Goal: Transaction & Acquisition: Purchase product/service

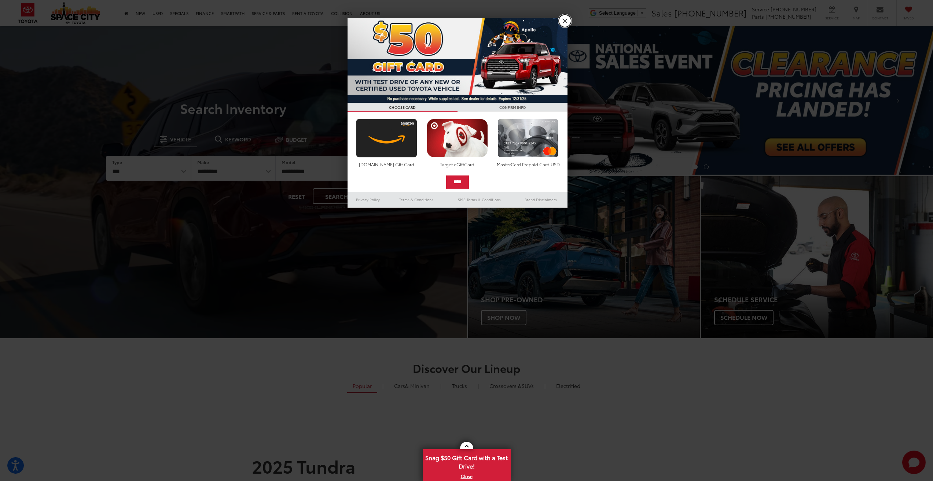
click at [567, 22] on link "X" at bounding box center [565, 21] width 12 height 12
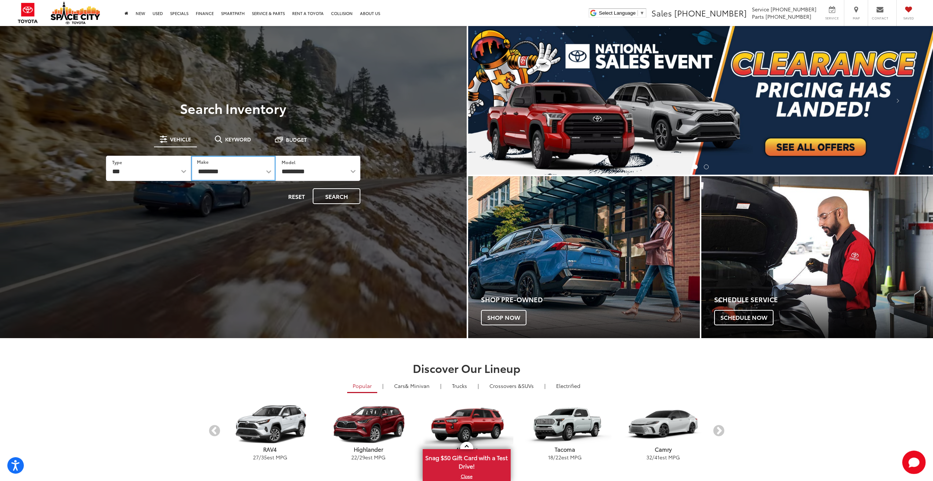
click at [232, 170] on select "**********" at bounding box center [233, 168] width 85 height 25
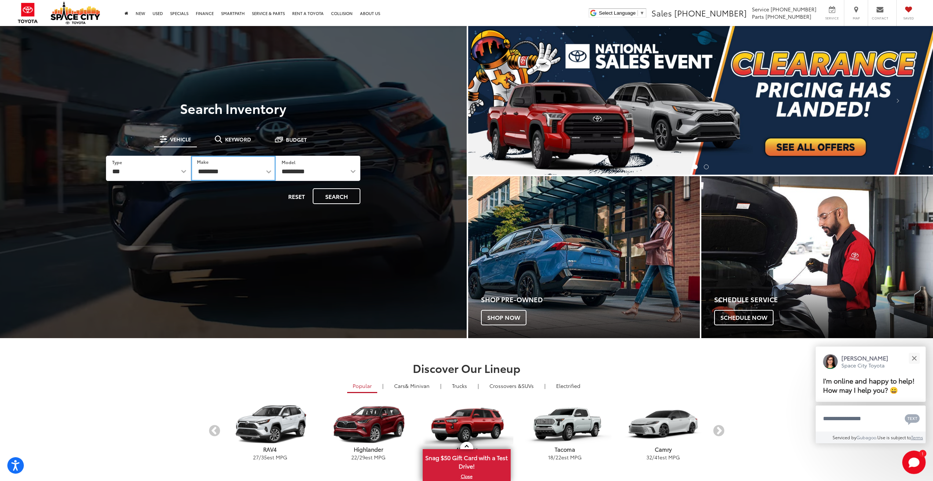
select select "******"
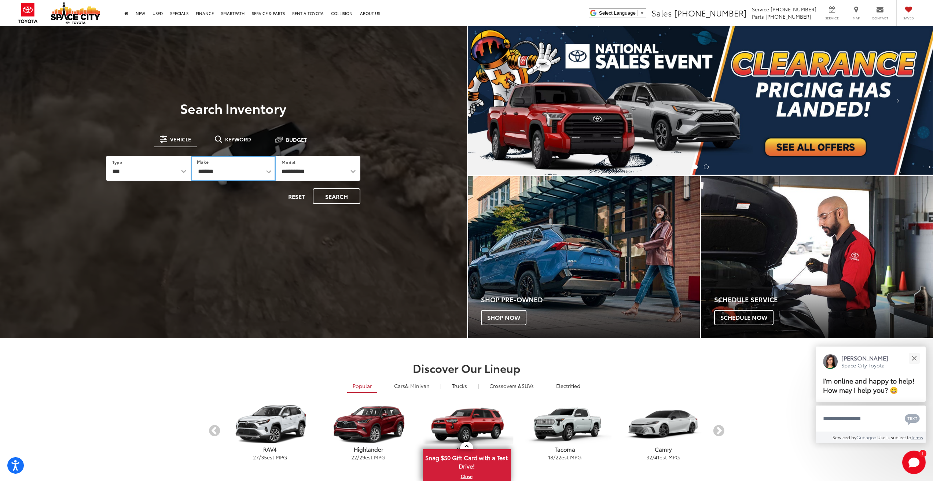
click at [191, 156] on select "**********" at bounding box center [233, 168] width 85 height 25
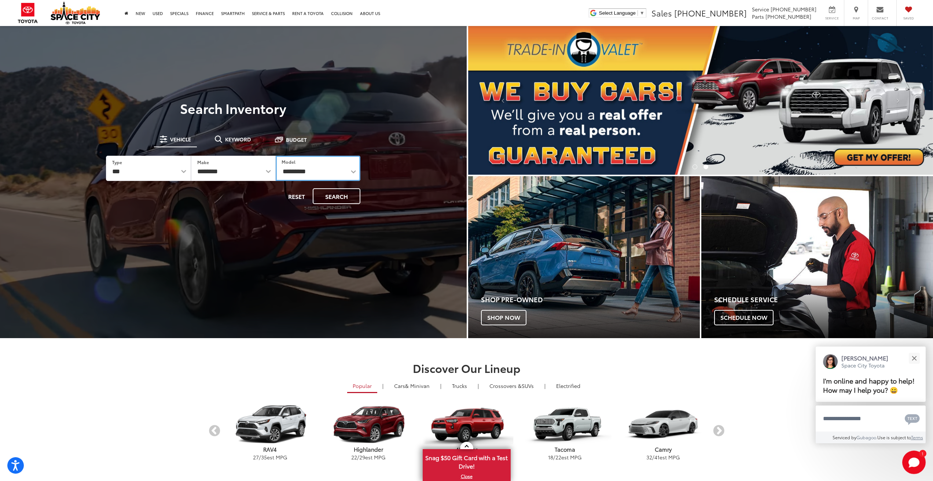
drag, startPoint x: 326, startPoint y: 170, endPoint x: 327, endPoint y: 174, distance: 4.3
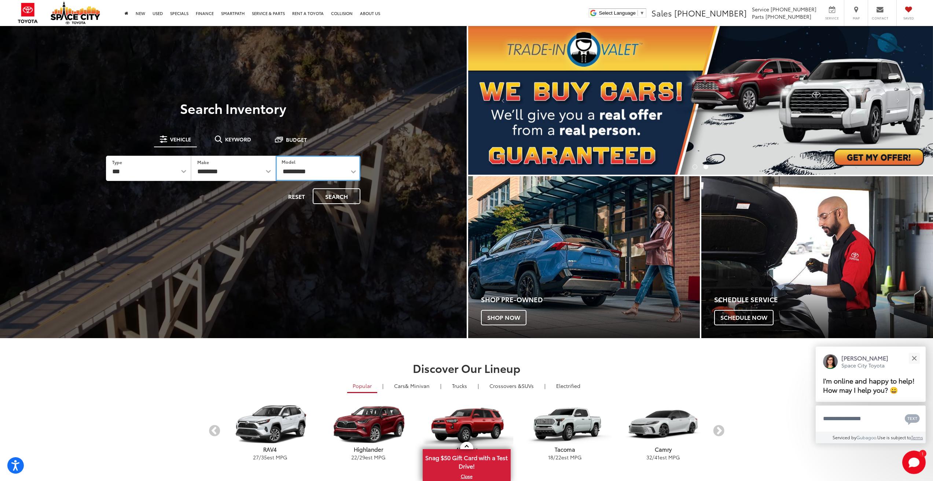
click at [326, 170] on select "********* ****** ****** ******** **** ******** ***** ******" at bounding box center [318, 168] width 85 height 25
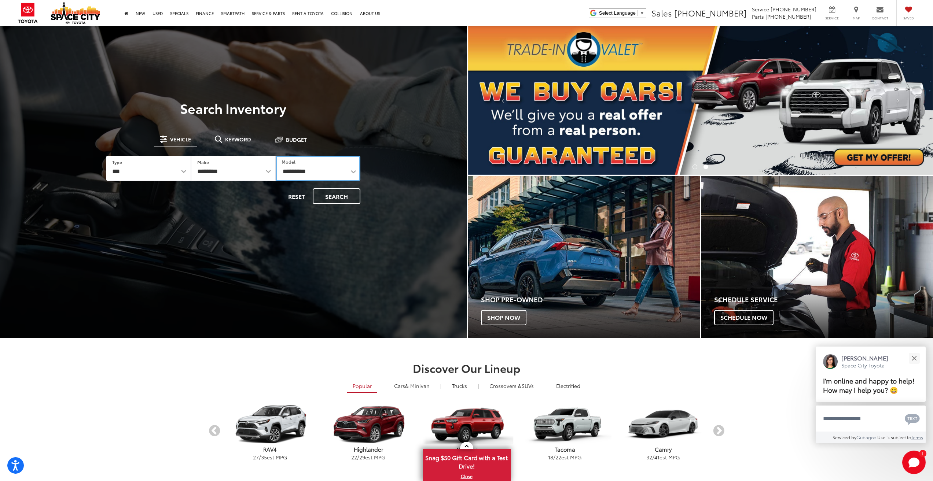
select select "********"
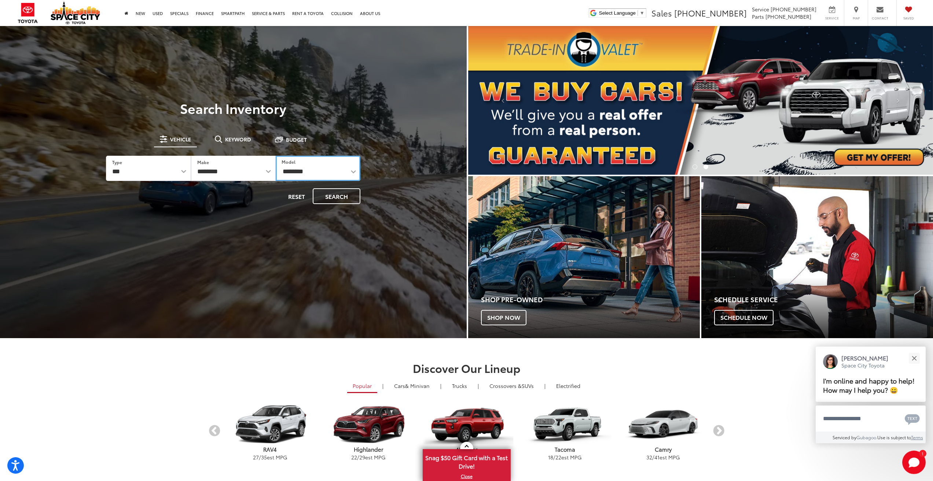
click at [276, 156] on select "********* ****** ****** ******** **** ******** ***** ******" at bounding box center [318, 168] width 85 height 25
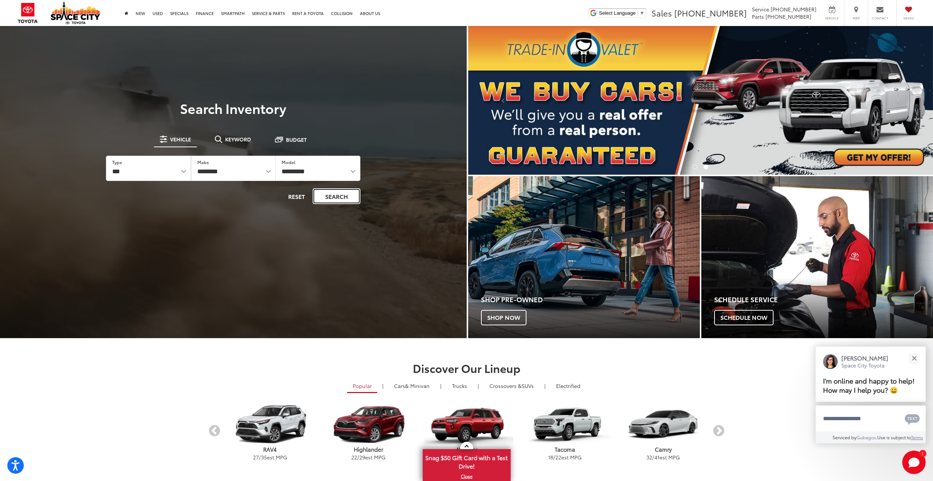
click at [333, 196] on button "Search" at bounding box center [337, 196] width 48 height 16
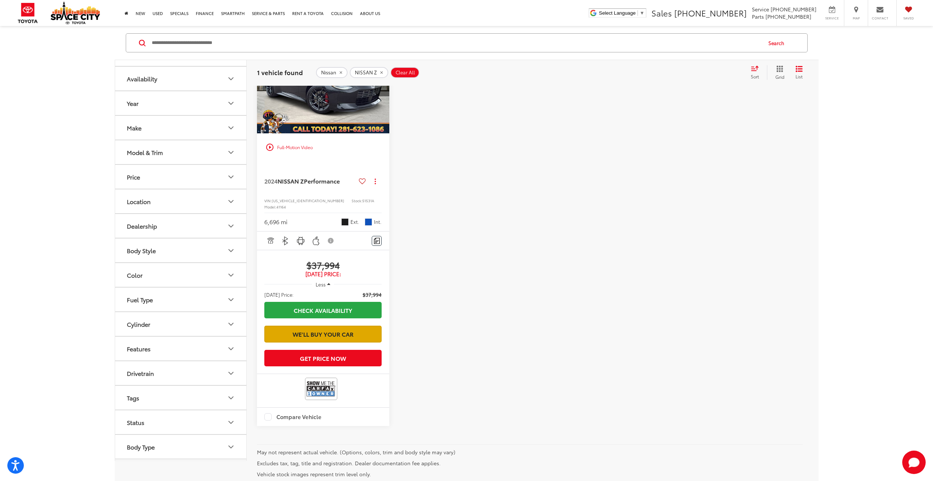
scroll to position [220, 0]
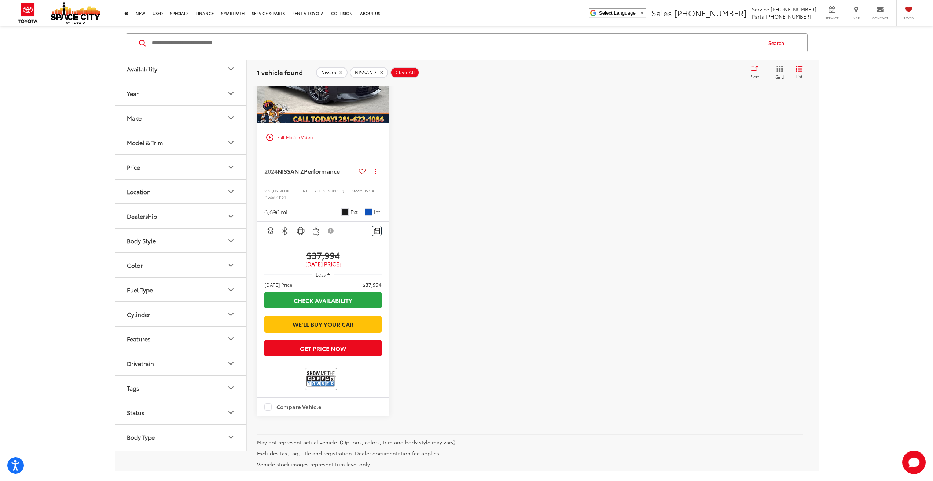
drag, startPoint x: 334, startPoint y: 383, endPoint x: 349, endPoint y: 407, distance: 28.6
click at [383, 398] on div at bounding box center [323, 380] width 132 height 33
click at [323, 389] on img at bounding box center [320, 379] width 29 height 19
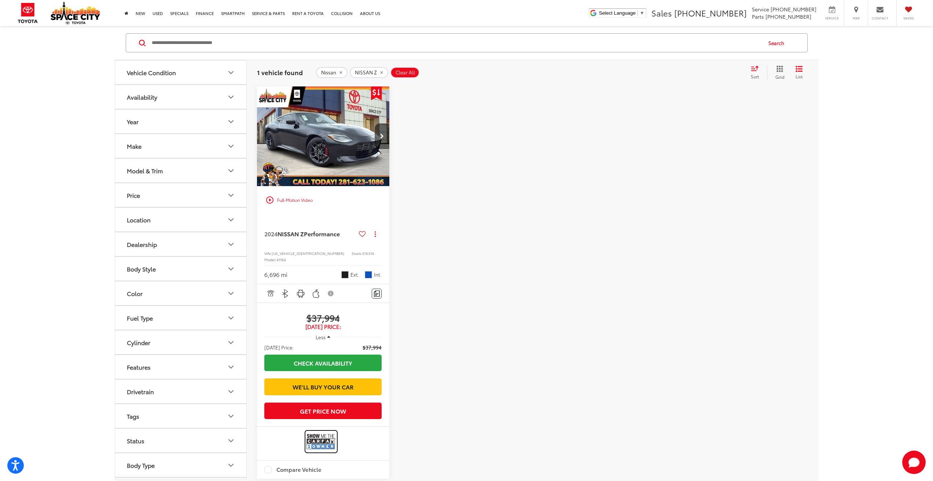
scroll to position [147, 0]
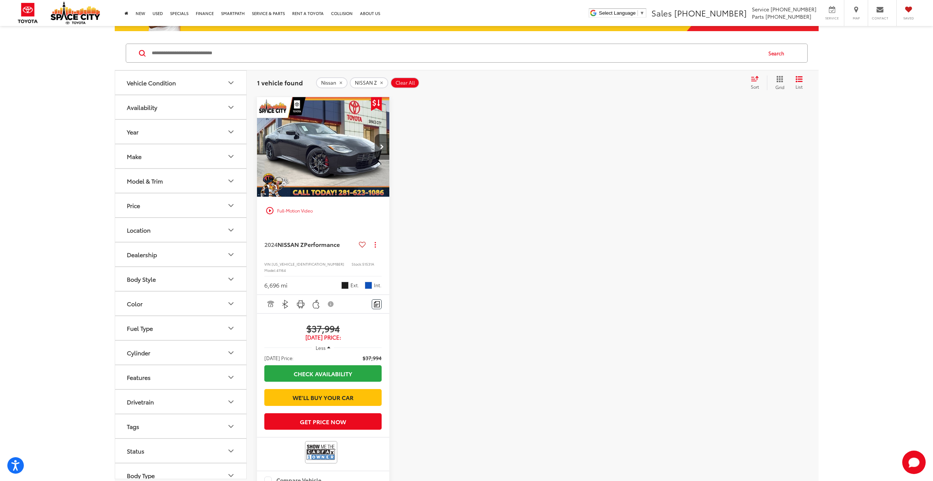
click at [300, 240] on div "2024 NISSAN Z Performance Copy Link Share Print View Details VIN: [US_VEHICLE_I…" at bounding box center [323, 260] width 132 height 70
click at [300, 246] on span "NISSAN Z" at bounding box center [291, 244] width 26 height 8
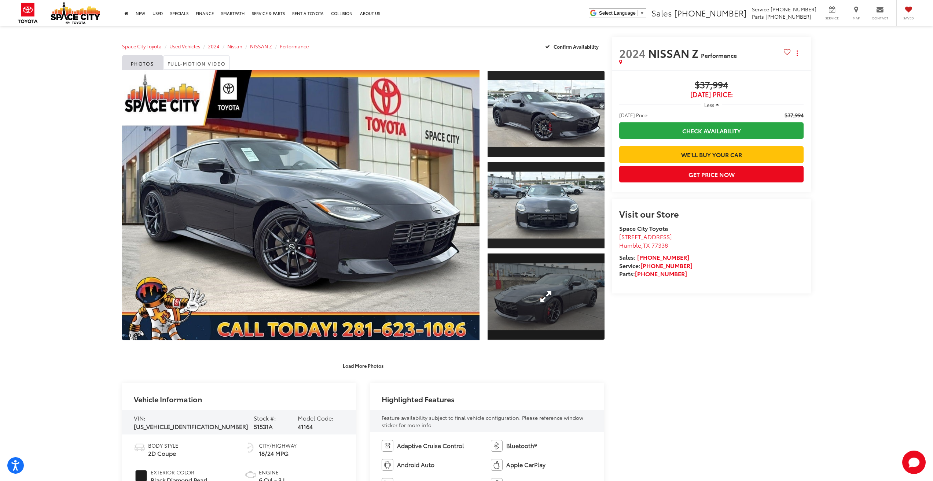
drag, startPoint x: 477, startPoint y: 379, endPoint x: 488, endPoint y: 308, distance: 72.0
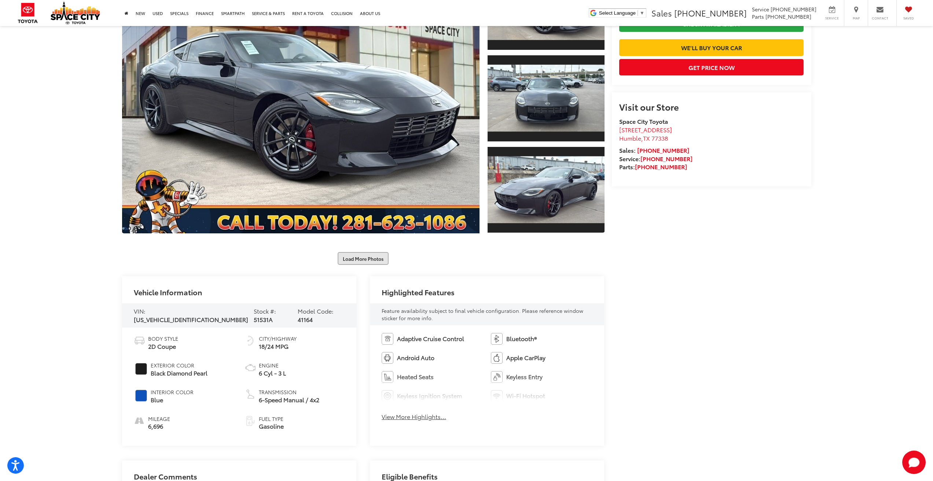
scroll to position [110, 0]
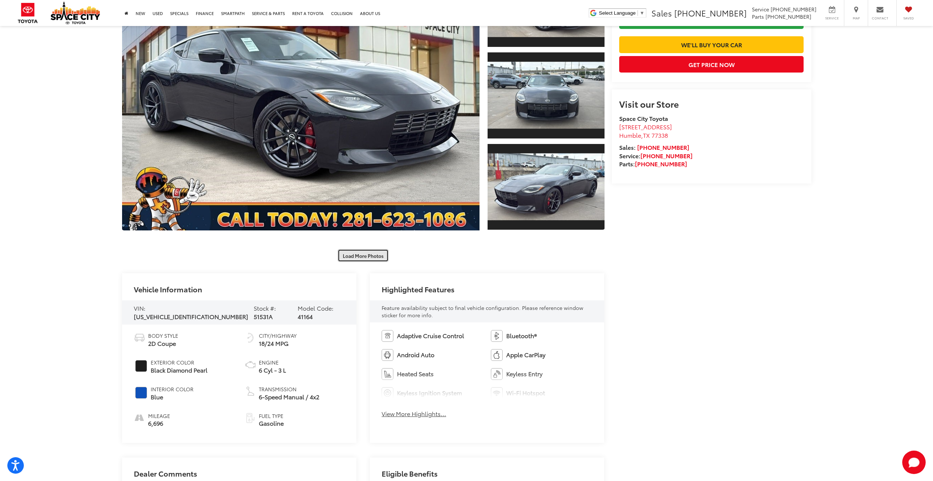
click at [363, 257] on button "Load More Photos" at bounding box center [363, 255] width 51 height 13
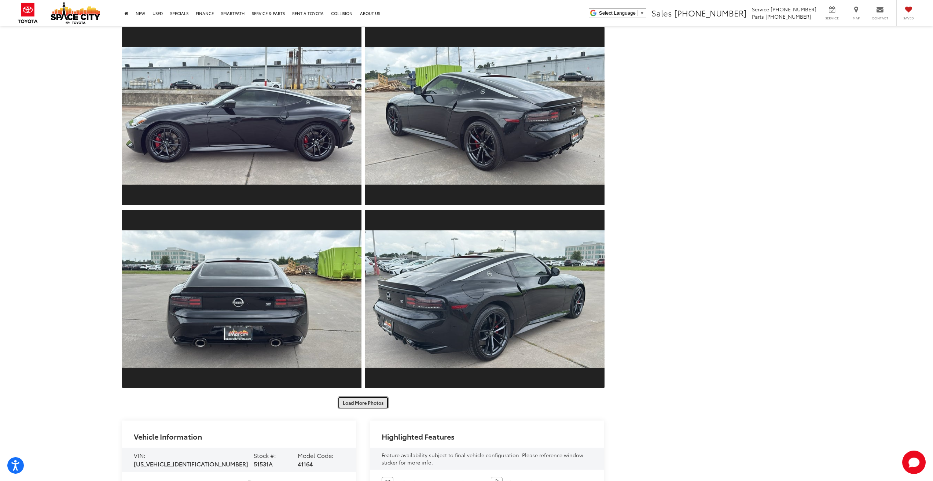
scroll to position [477, 0]
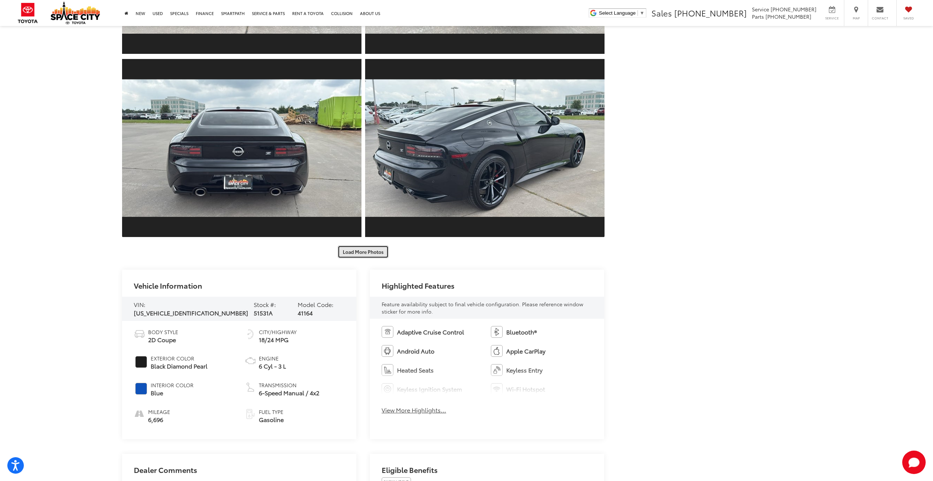
click at [362, 256] on button "Load More Photos" at bounding box center [363, 252] width 51 height 13
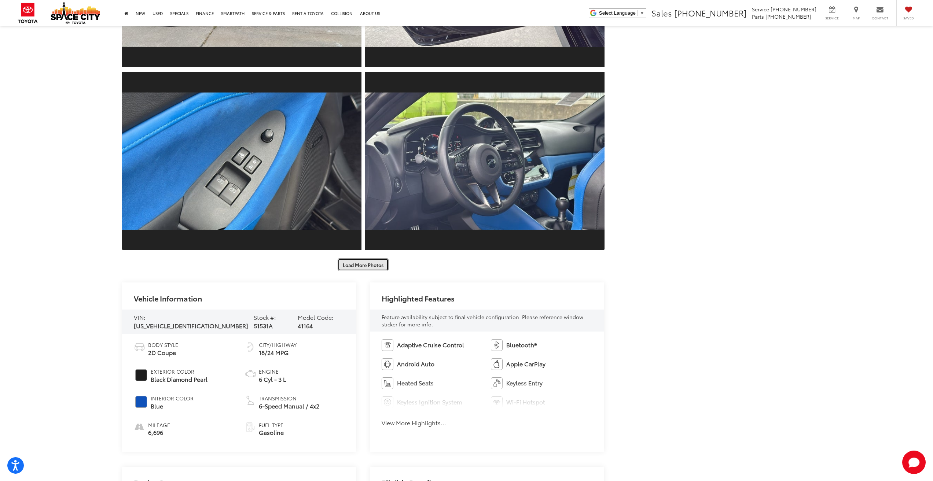
scroll to position [843, 0]
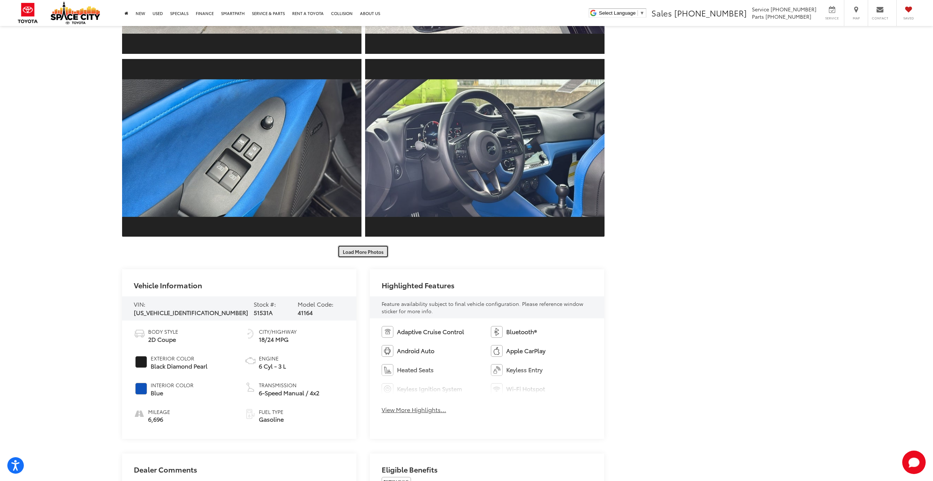
click at [368, 254] on button "Load More Photos" at bounding box center [363, 251] width 51 height 13
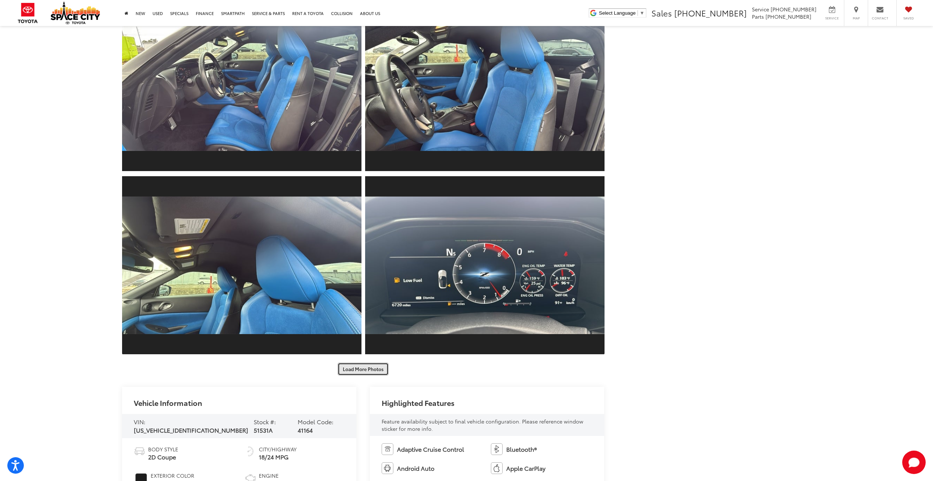
scroll to position [1210, 0]
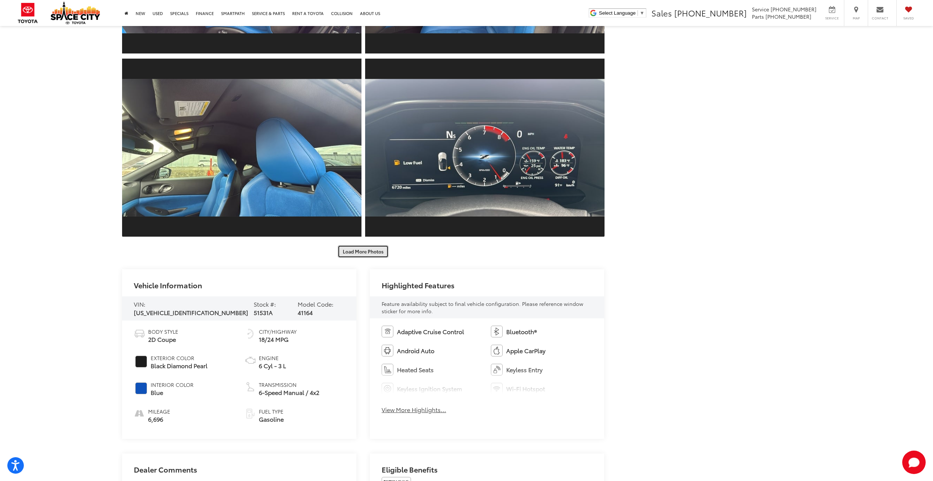
click at [363, 254] on button "Load More Photos" at bounding box center [363, 251] width 51 height 13
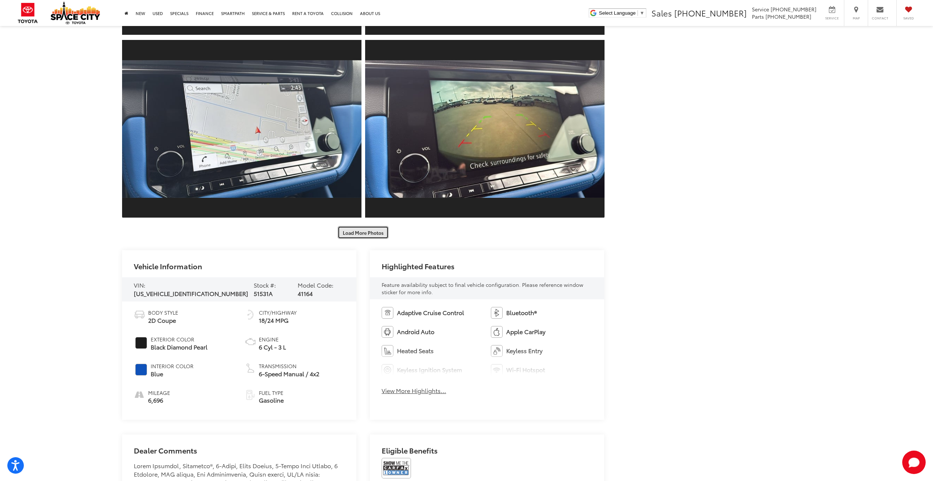
scroll to position [1650, 0]
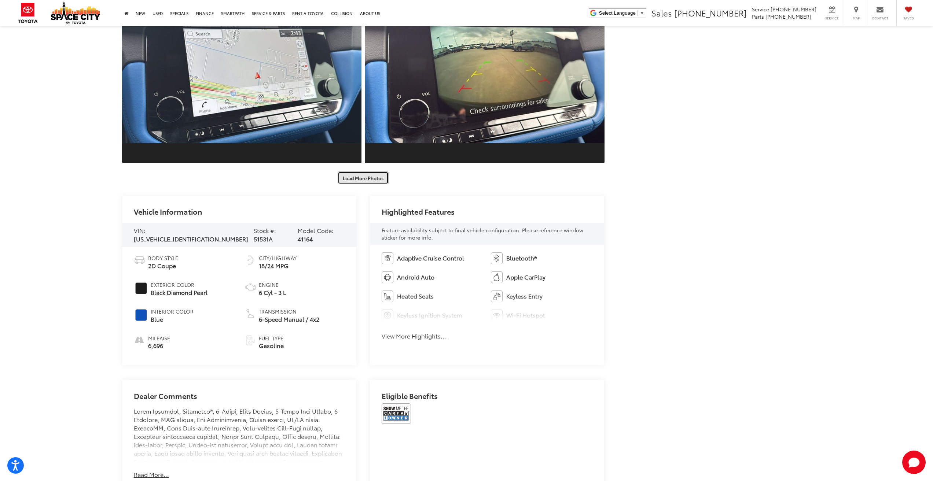
click at [369, 179] on button "Load More Photos" at bounding box center [363, 178] width 51 height 13
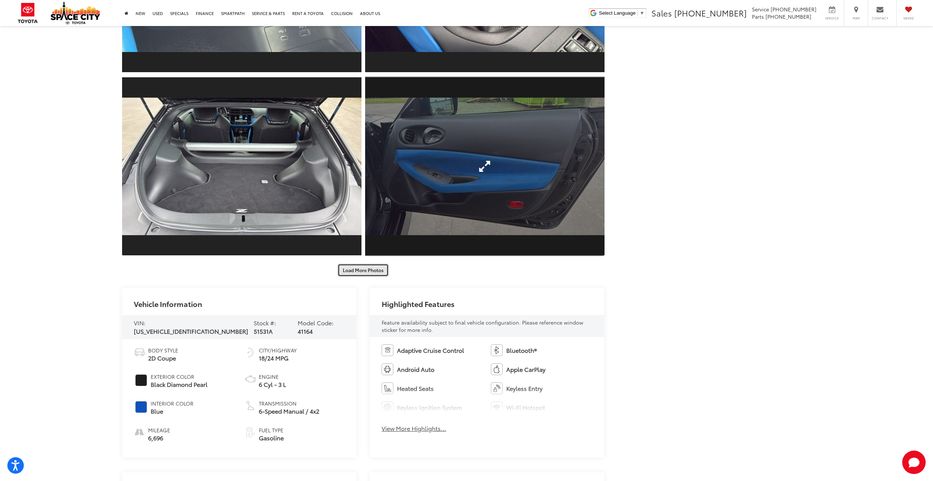
scroll to position [1943, 0]
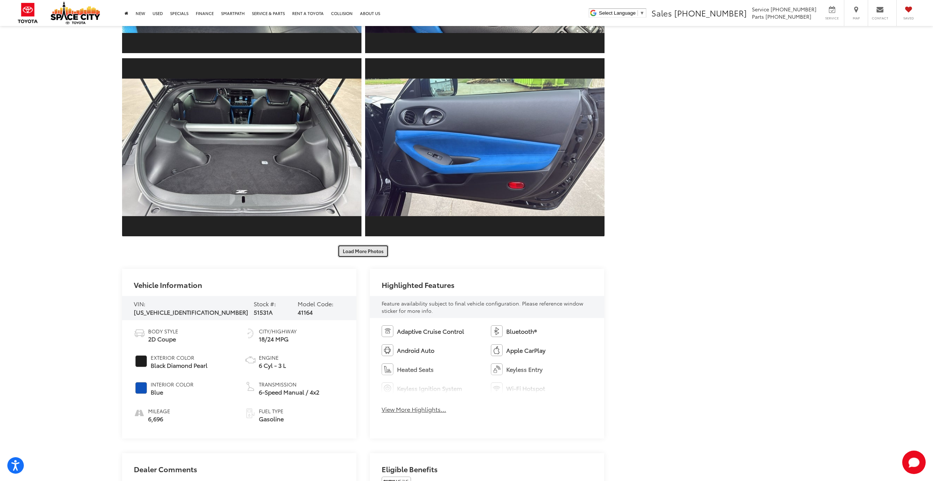
click at [368, 247] on button "Load More Photos" at bounding box center [363, 251] width 51 height 13
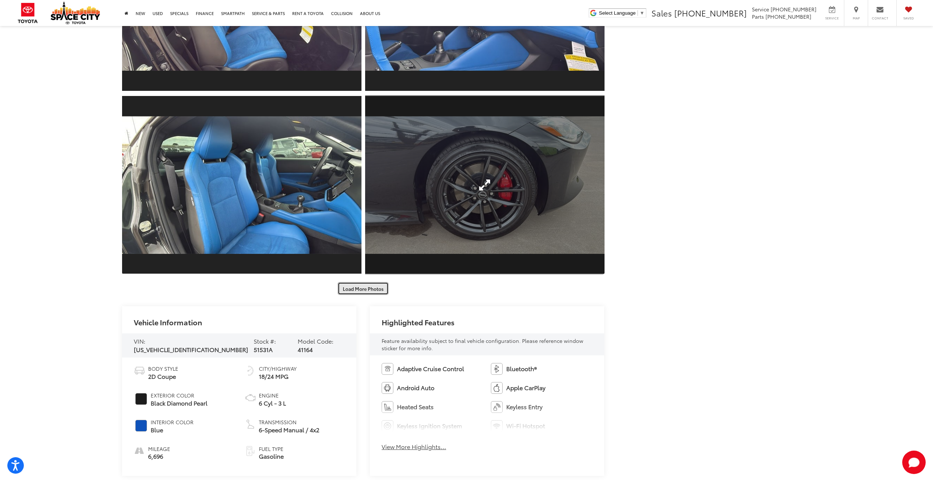
scroll to position [2273, 0]
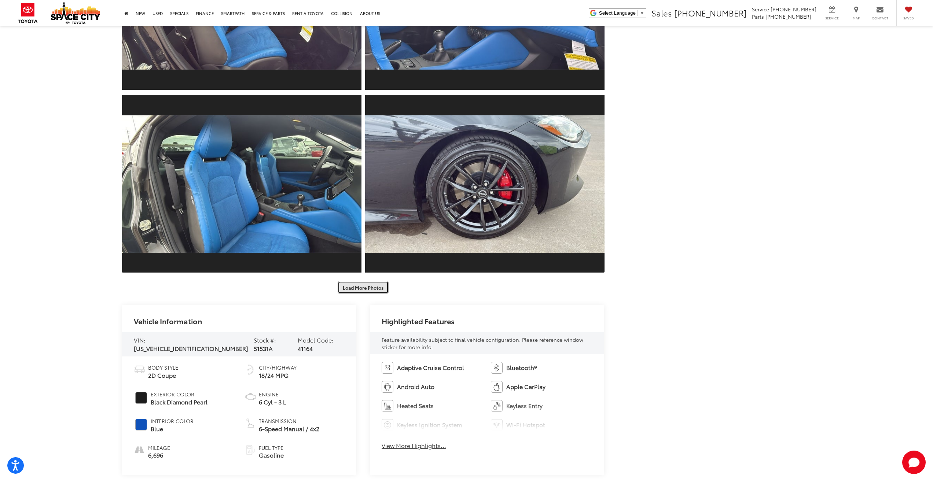
click at [365, 289] on button "Load More Photos" at bounding box center [363, 287] width 51 height 13
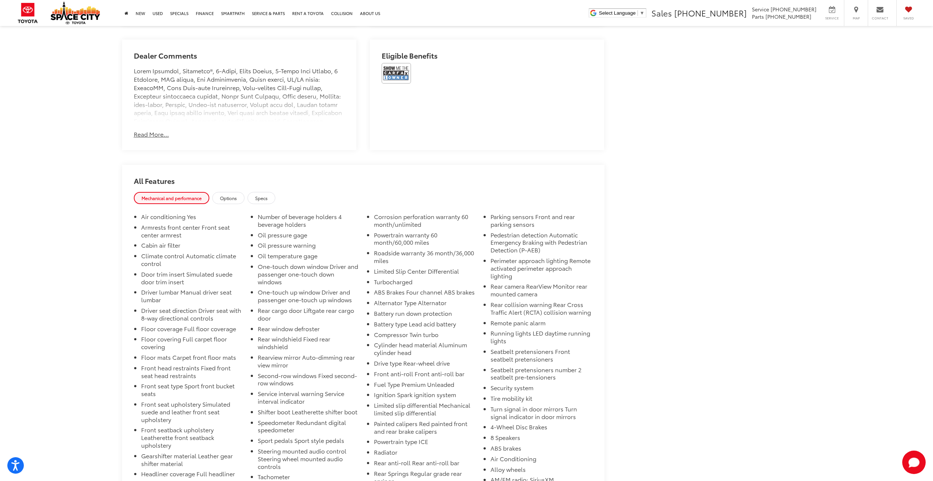
scroll to position [2896, 0]
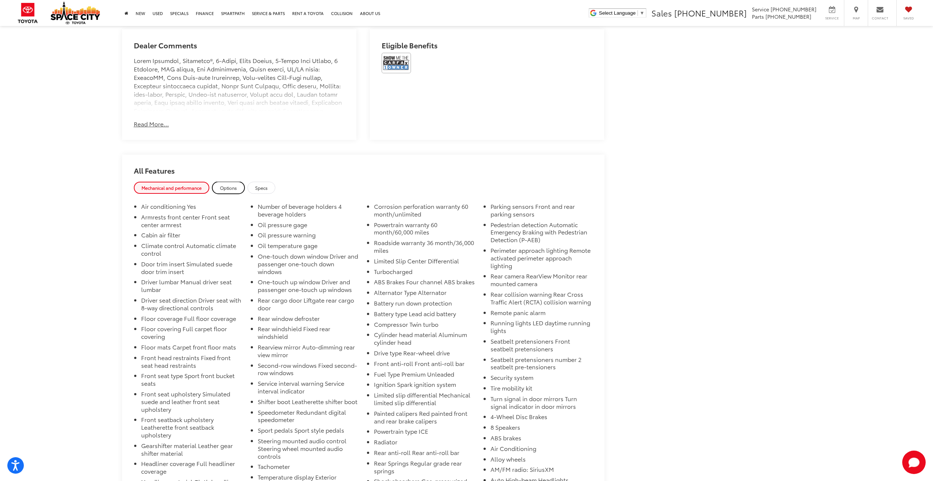
click at [234, 186] on span "Options" at bounding box center [228, 188] width 17 height 6
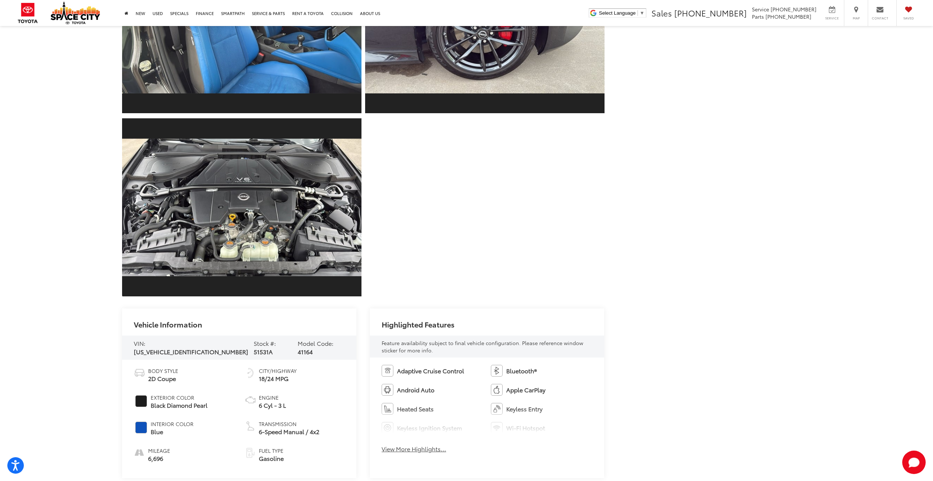
scroll to position [2308, 0]
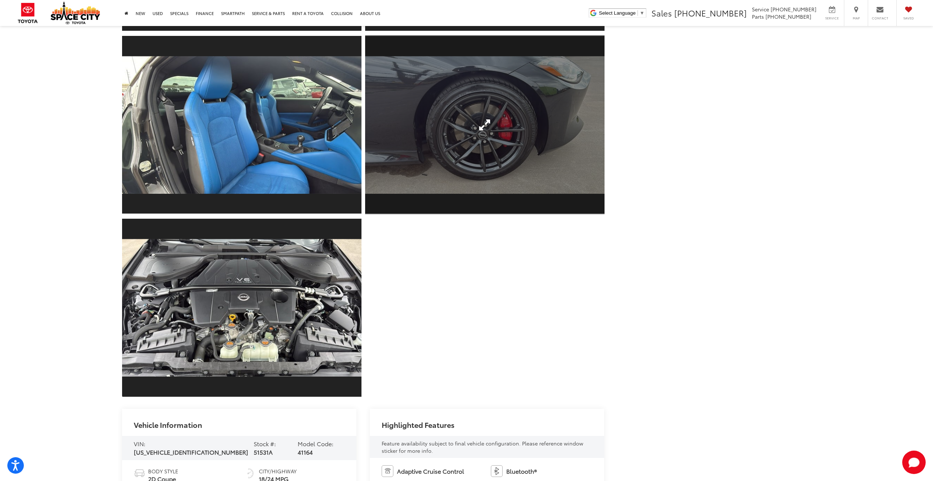
drag, startPoint x: 445, startPoint y: 249, endPoint x: 439, endPoint y: 210, distance: 38.6
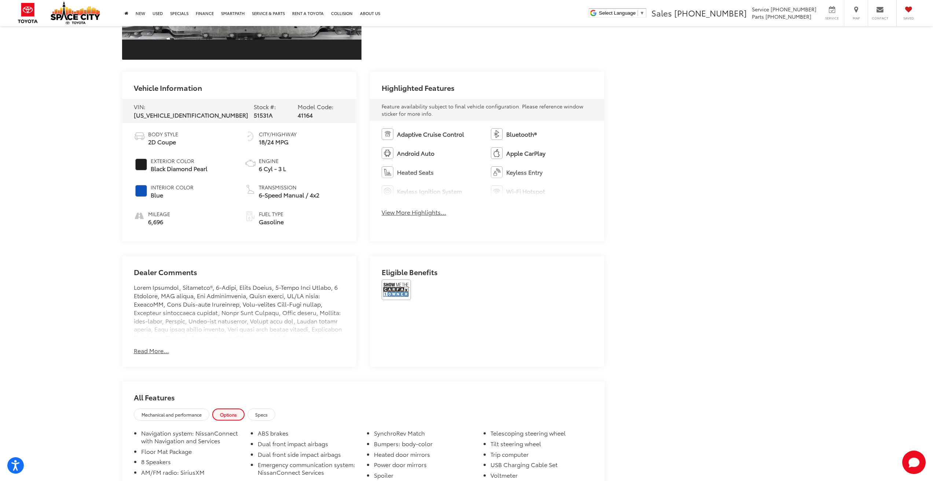
scroll to position [2675, 0]
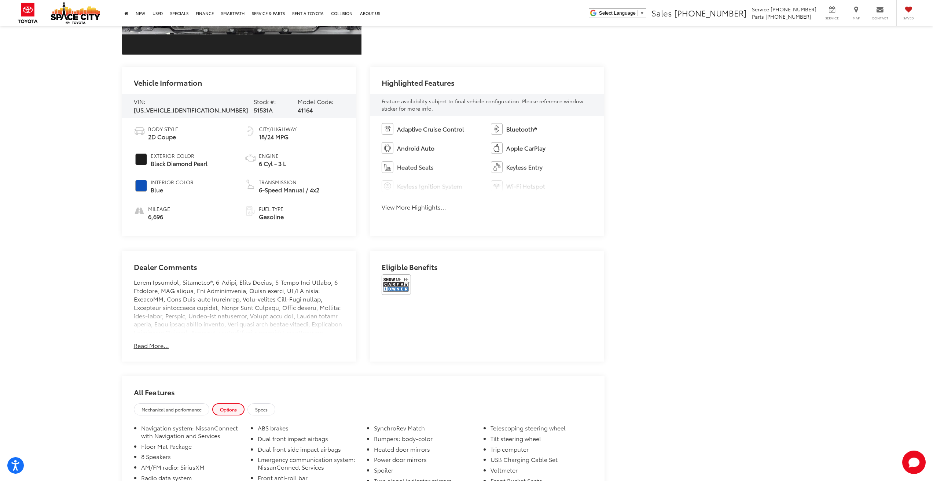
click at [161, 346] on button "Read More..." at bounding box center [151, 346] width 35 height 8
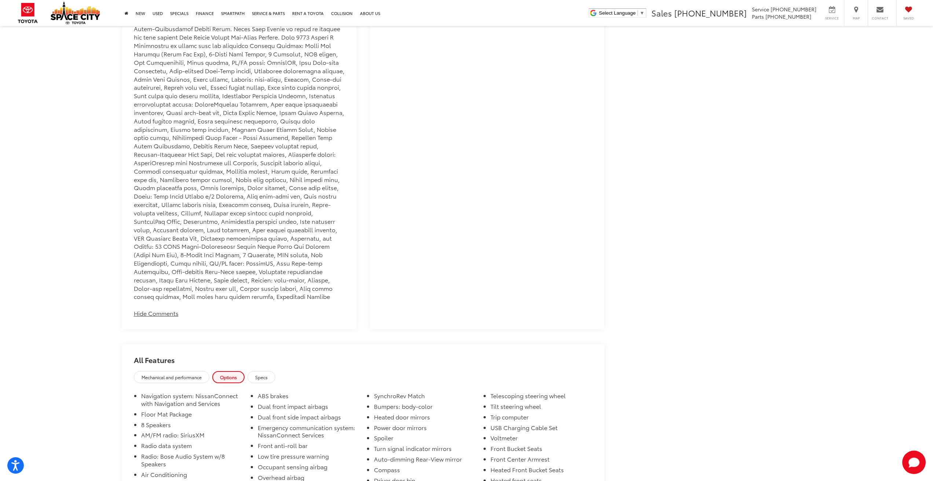
scroll to position [3151, 0]
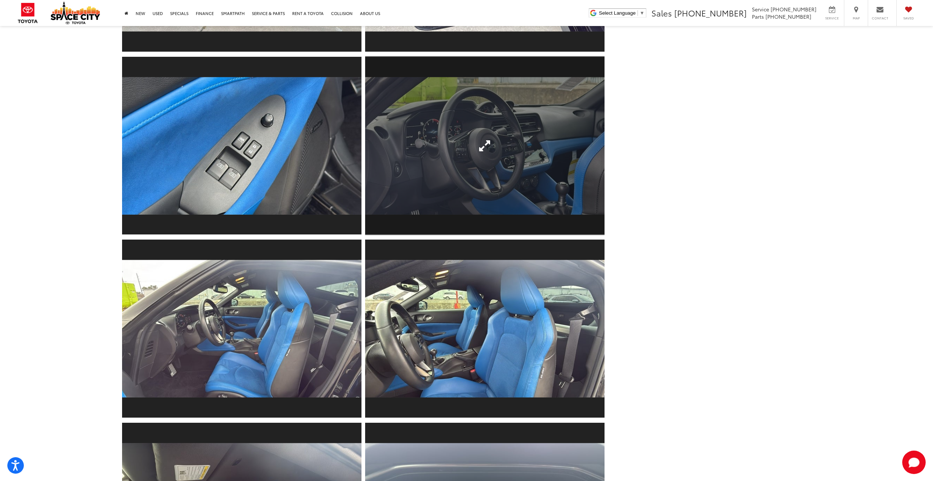
drag, startPoint x: 346, startPoint y: 350, endPoint x: 407, endPoint y: 188, distance: 172.9
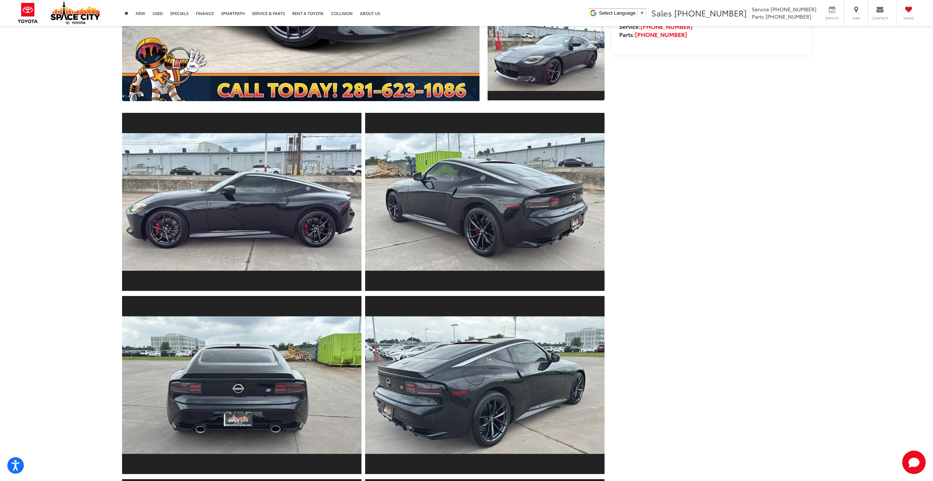
scroll to position [0, 0]
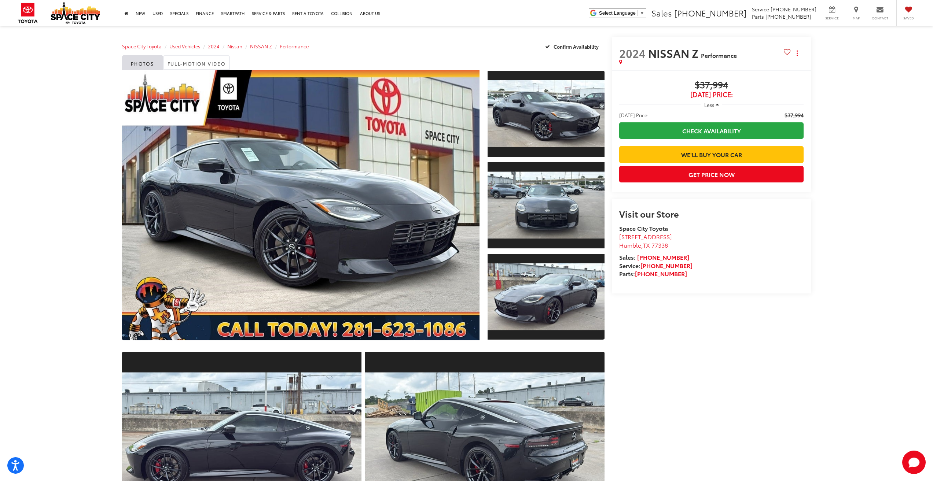
drag, startPoint x: 634, startPoint y: 279, endPoint x: 665, endPoint y: 166, distance: 116.4
click at [195, 57] on link "Full-Motion Video" at bounding box center [196, 62] width 67 height 15
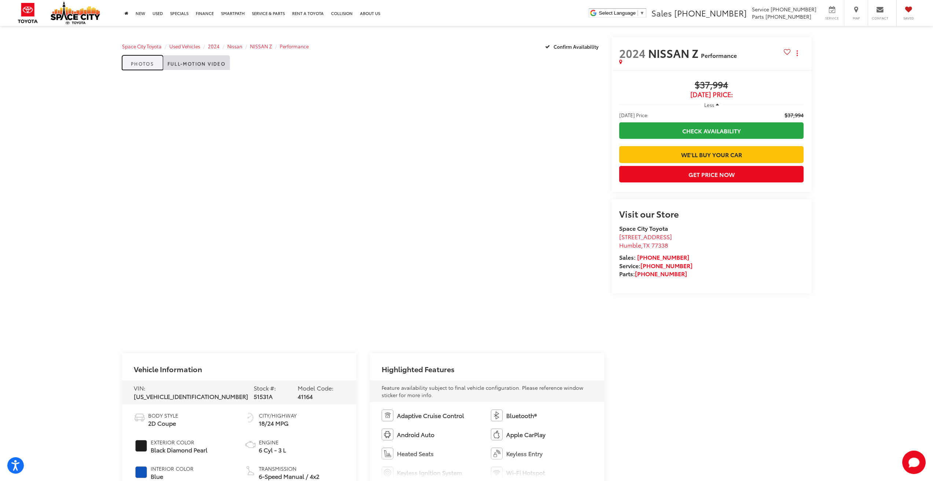
click at [134, 61] on link "Photos" at bounding box center [142, 62] width 41 height 15
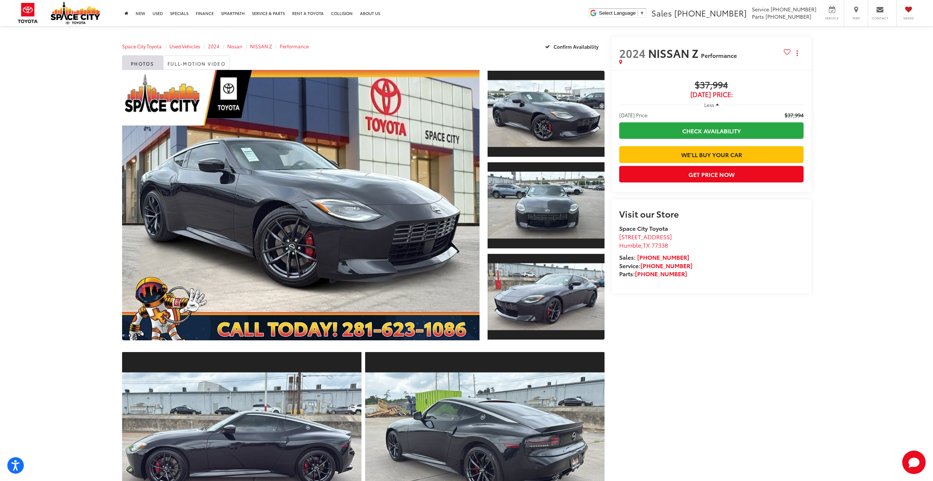
drag, startPoint x: 695, startPoint y: 85, endPoint x: 732, endPoint y: 87, distance: 37.1
click at [732, 87] on span "$37,994" at bounding box center [711, 85] width 185 height 11
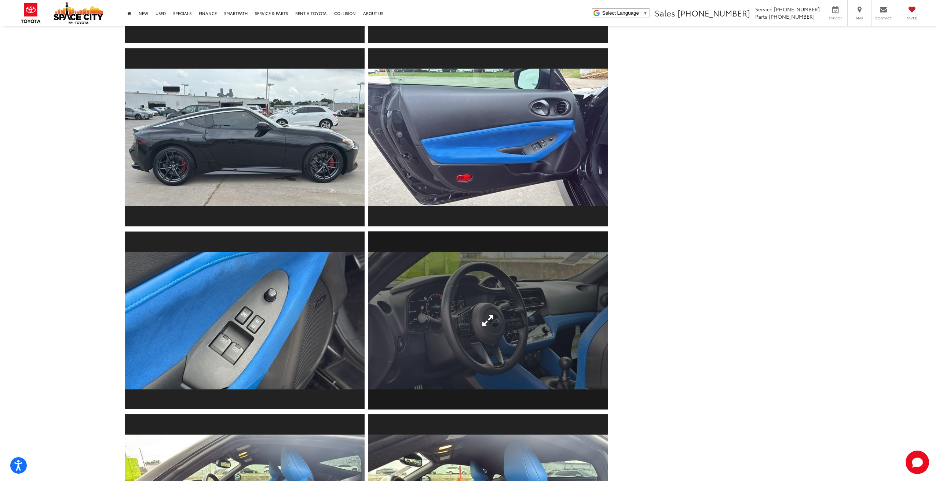
scroll to position [770, 0]
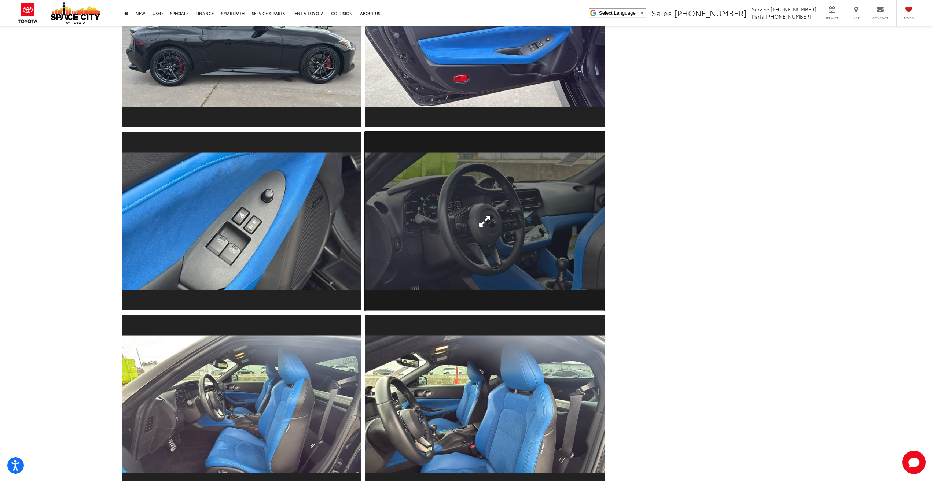
click at [458, 265] on link "Expand Photo 11" at bounding box center [484, 222] width 239 height 180
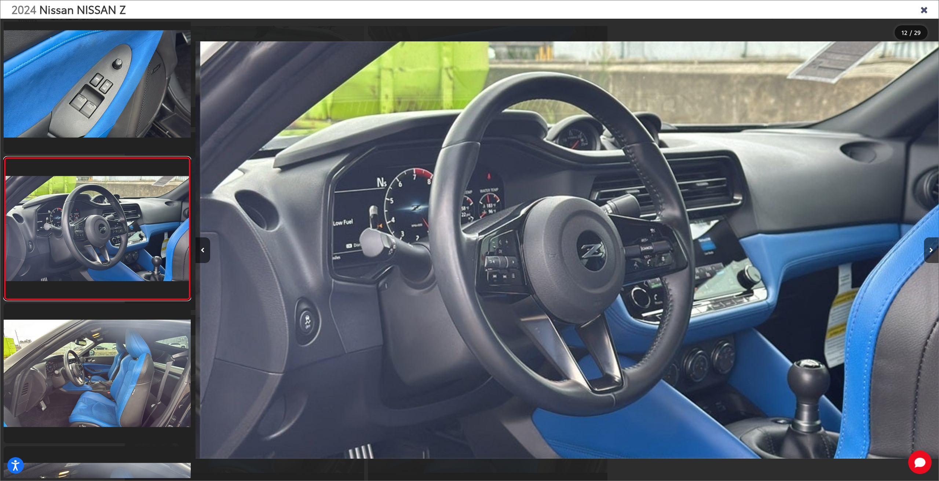
scroll to position [0, 8172]
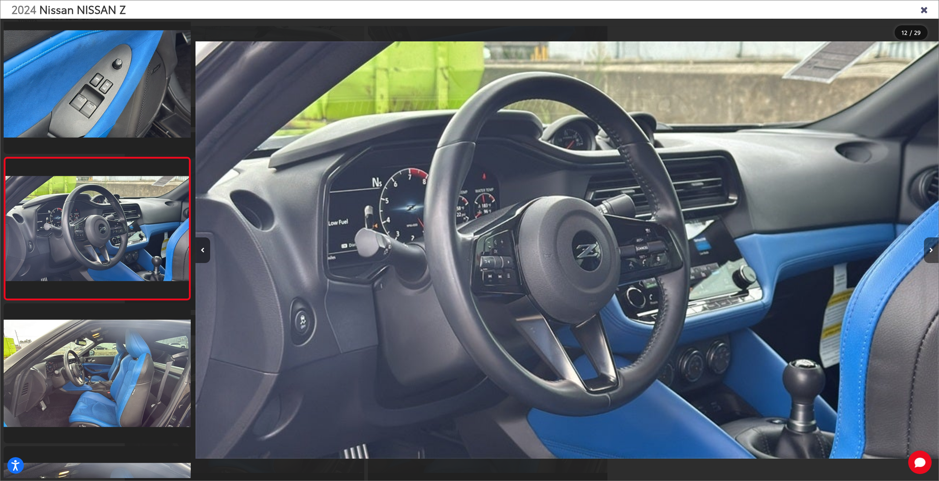
click at [933, 250] on button "Next image" at bounding box center [931, 251] width 15 height 26
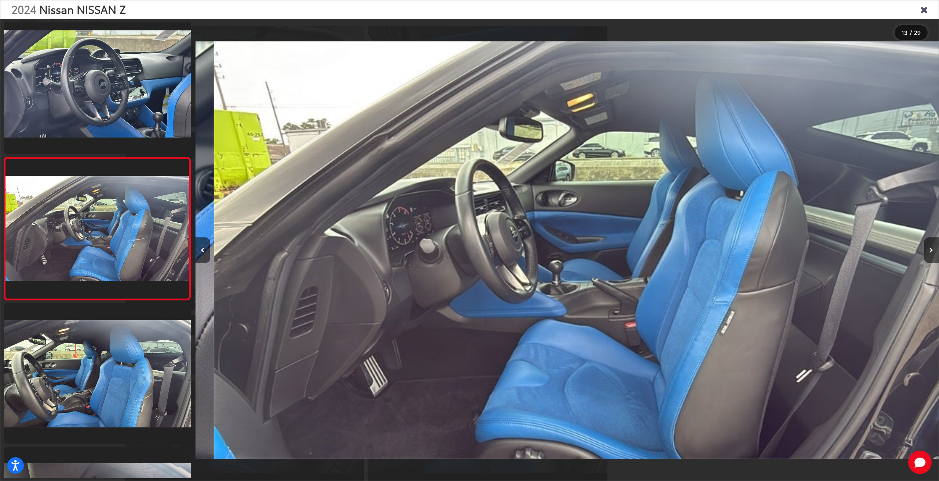
scroll to position [0, 8915]
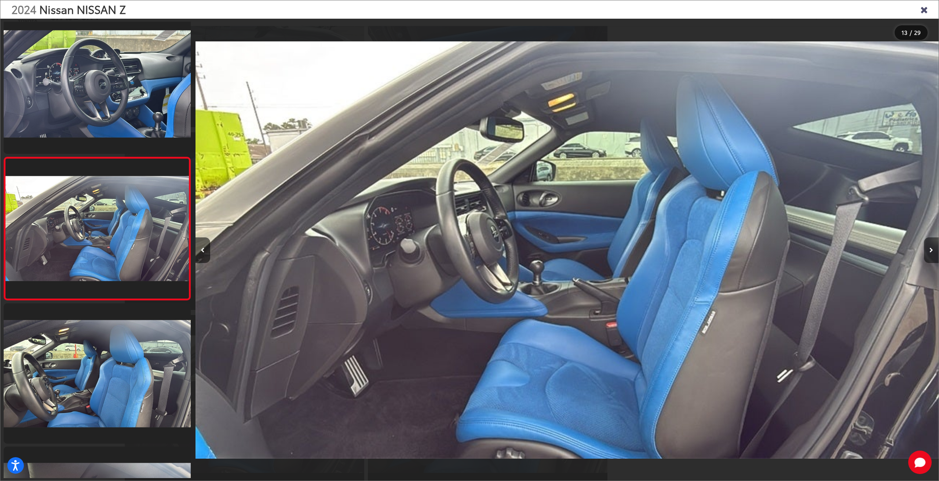
click at [932, 245] on button "Next image" at bounding box center [931, 251] width 15 height 26
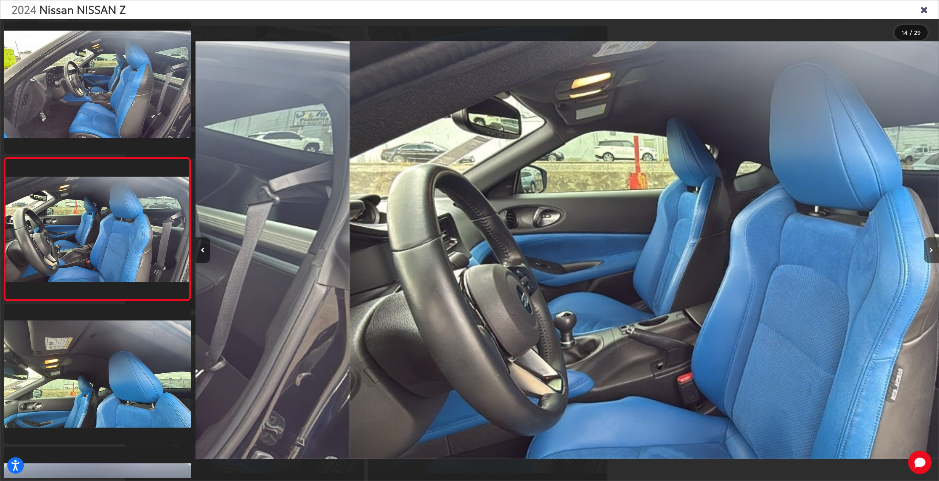
scroll to position [1725, 0]
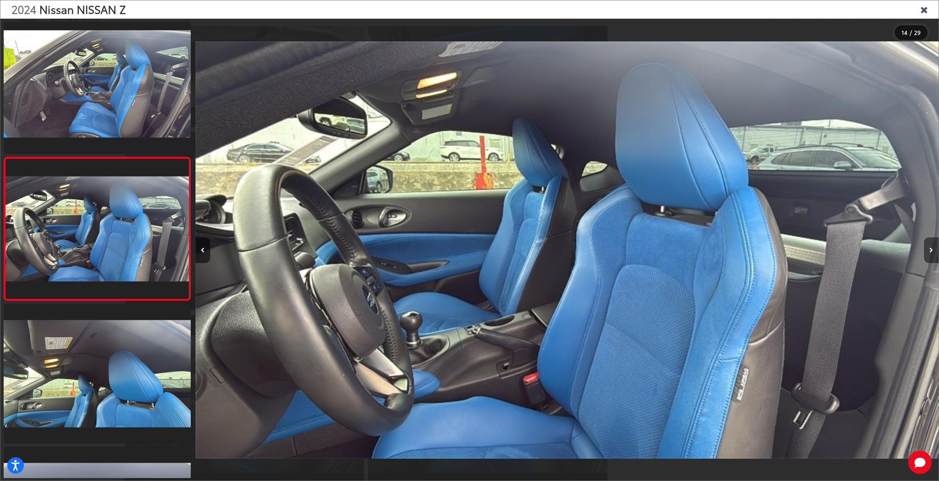
click at [932, 246] on button "Next image" at bounding box center [931, 251] width 15 height 26
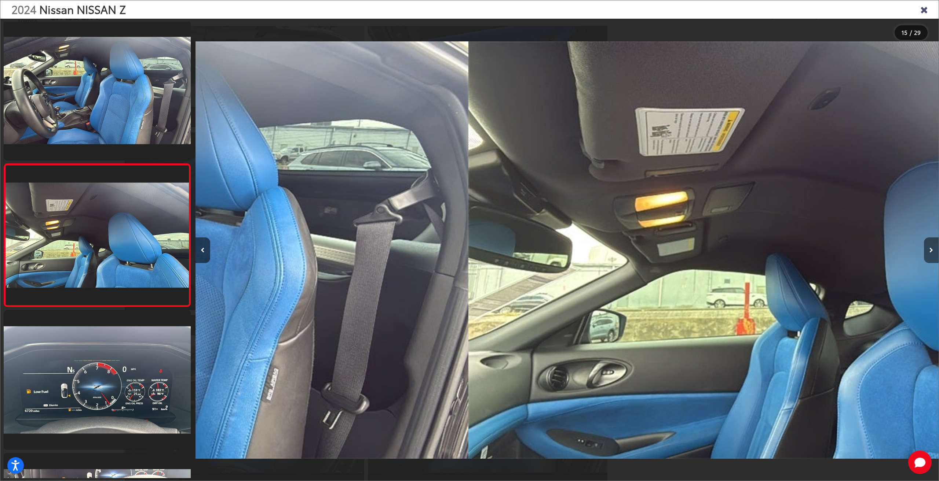
scroll to position [1868, 0]
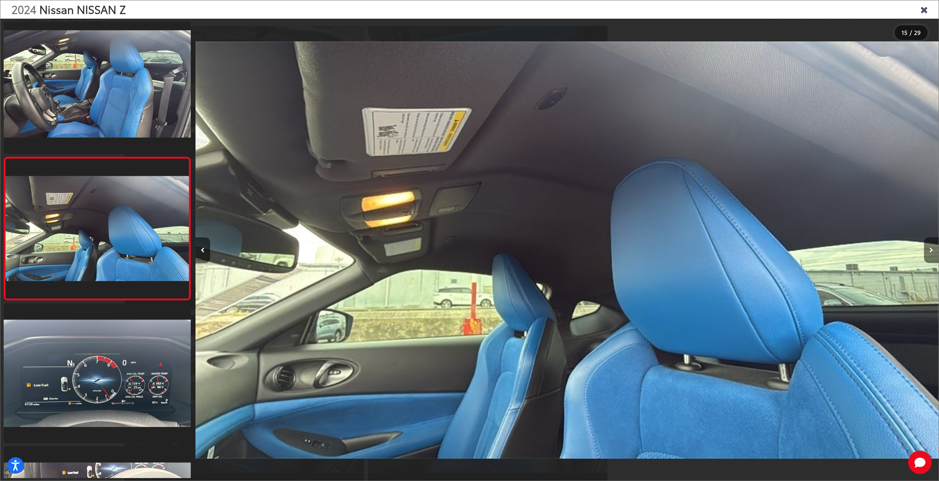
click at [932, 249] on icon "Next image" at bounding box center [931, 250] width 4 height 5
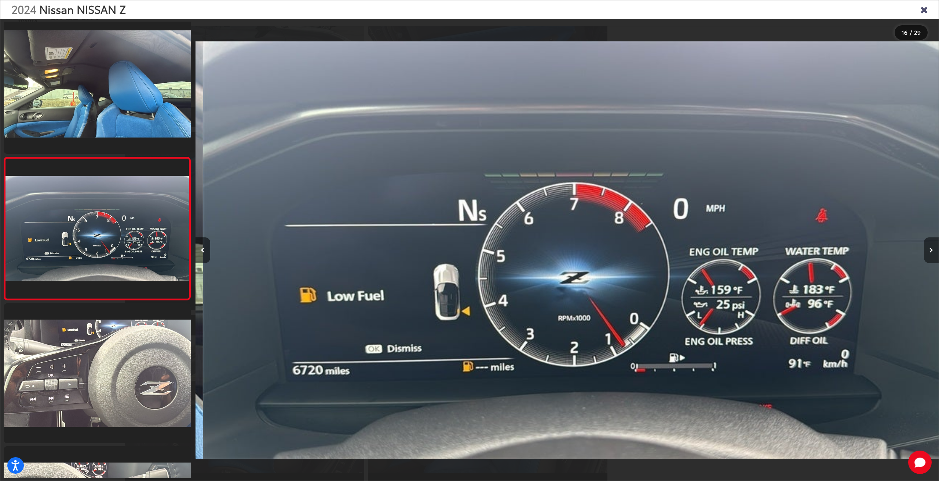
scroll to position [0, 11144]
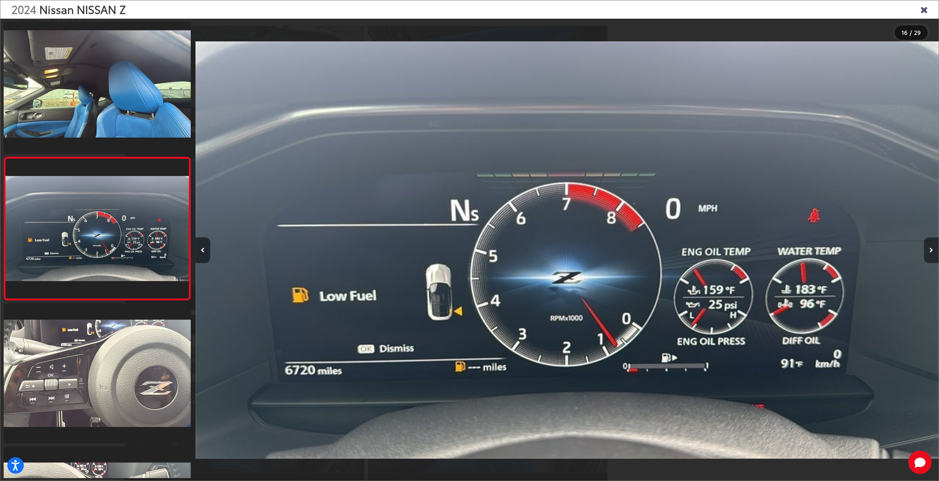
click at [930, 249] on icon "Next image" at bounding box center [931, 250] width 4 height 5
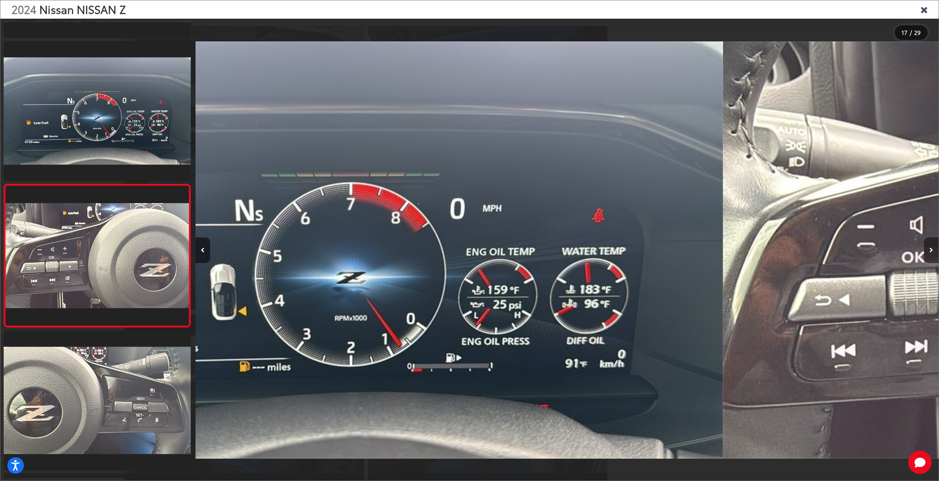
scroll to position [0, 0]
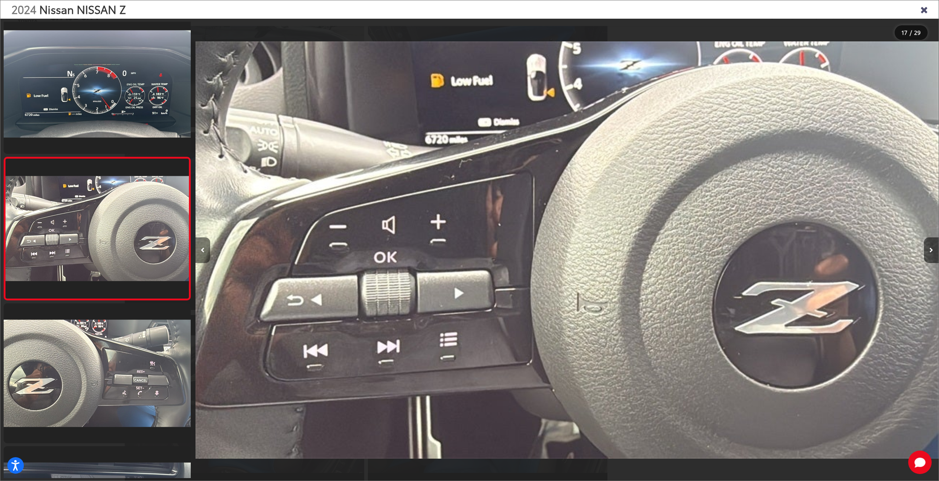
click at [200, 249] on button "Previous image" at bounding box center [202, 251] width 15 height 26
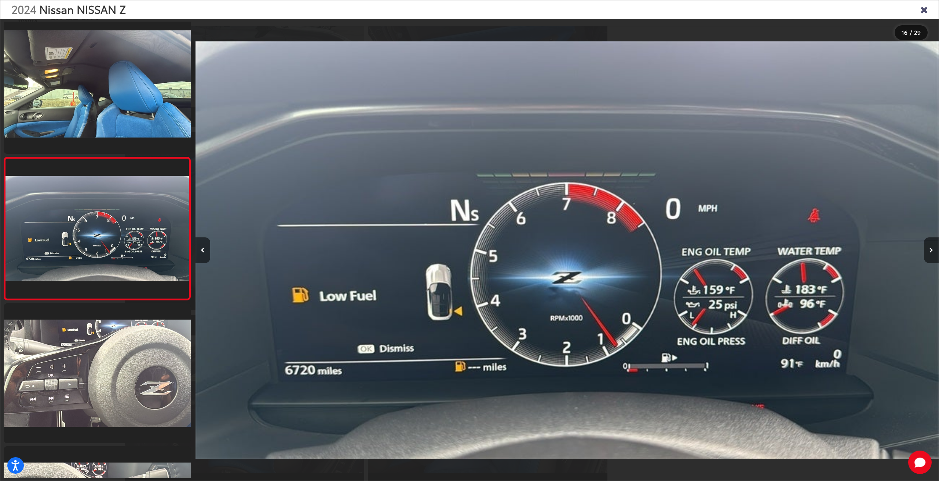
click at [926, 8] on icon "Close gallery" at bounding box center [923, 9] width 7 height 10
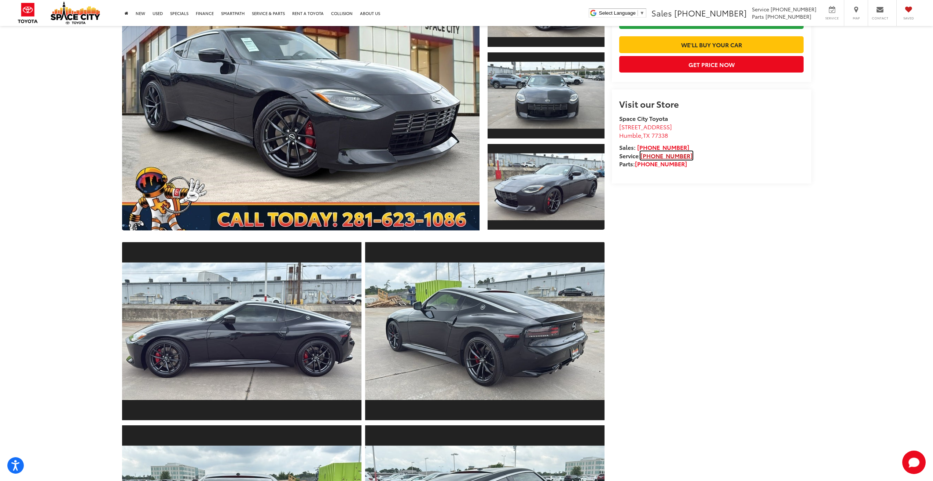
drag, startPoint x: 643, startPoint y: 146, endPoint x: 644, endPoint y: 83, distance: 63.4
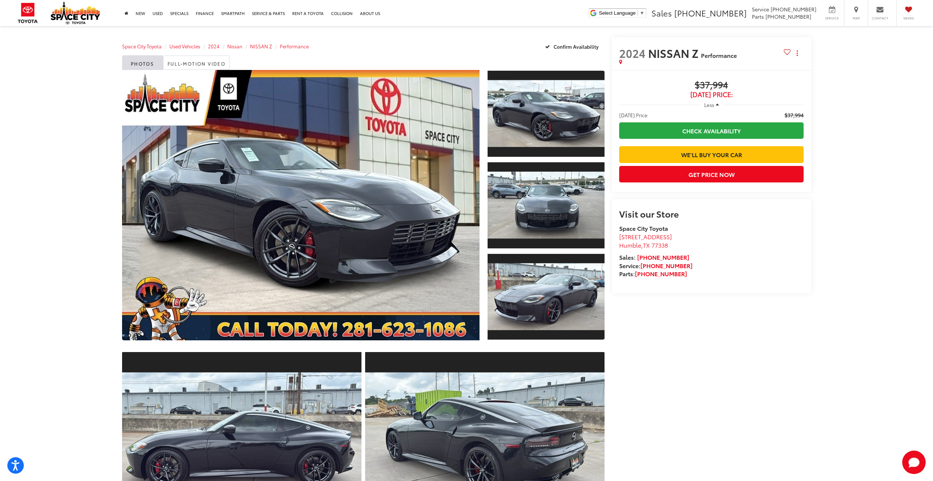
drag, startPoint x: 824, startPoint y: 196, endPoint x: 845, endPoint y: 150, distance: 50.2
drag, startPoint x: 76, startPoint y: 267, endPoint x: 120, endPoint y: 140, distance: 134.7
